Goal: Task Accomplishment & Management: Manage account settings

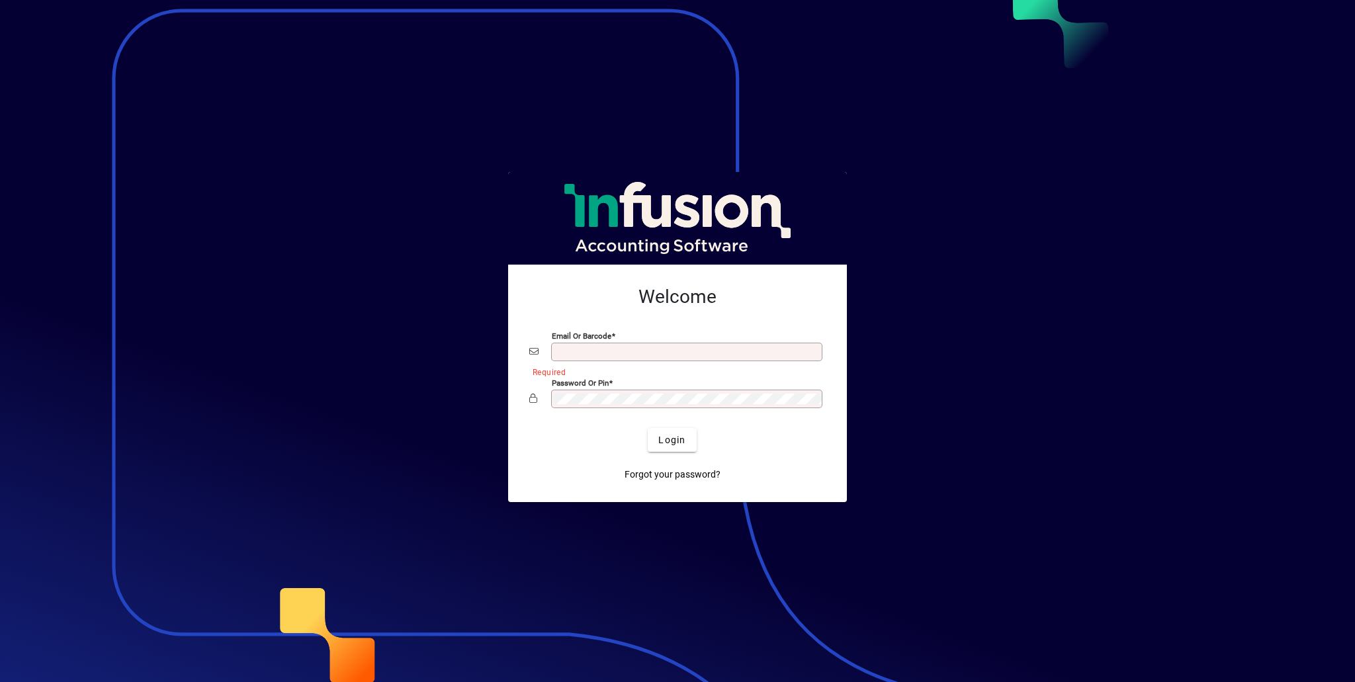
type input "**********"
click at [684, 434] on span "Login" at bounding box center [671, 440] width 27 height 14
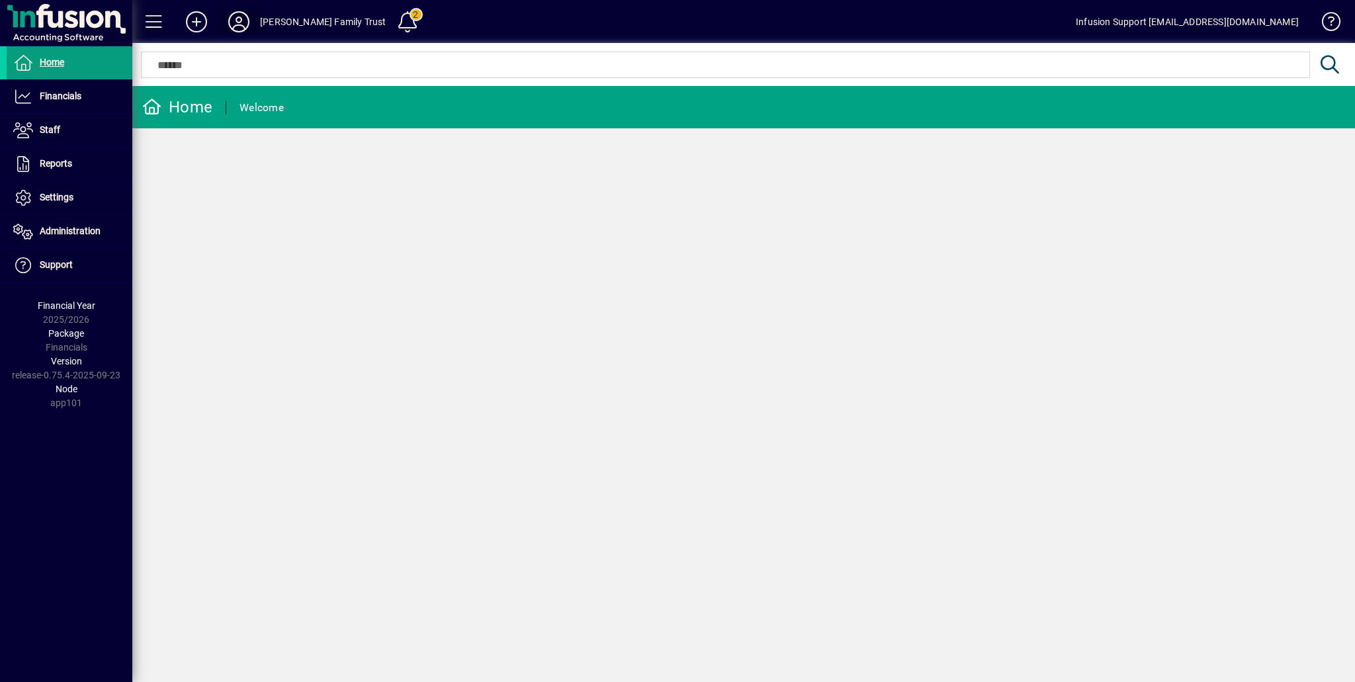
click at [243, 19] on icon at bounding box center [239, 21] width 26 height 21
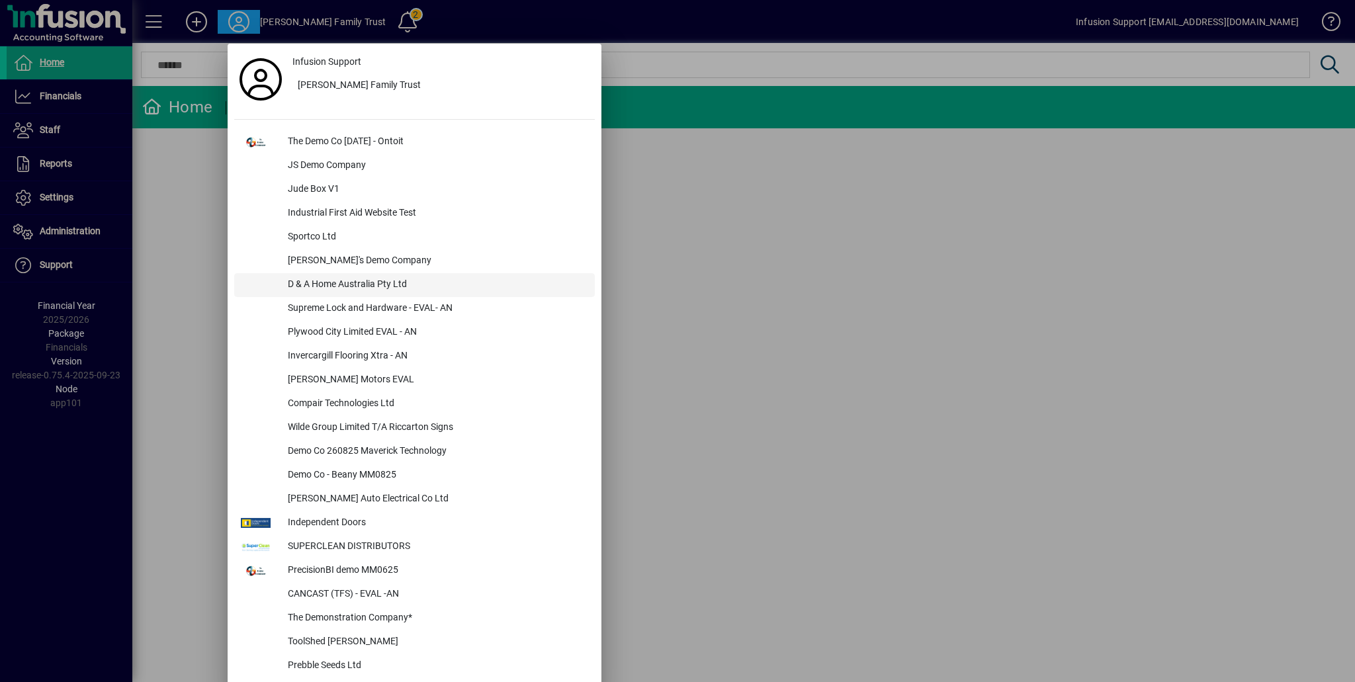
click at [382, 281] on div "D & A Home Australia Pty Ltd" at bounding box center [435, 285] width 317 height 24
